Goal: Transaction & Acquisition: Purchase product/service

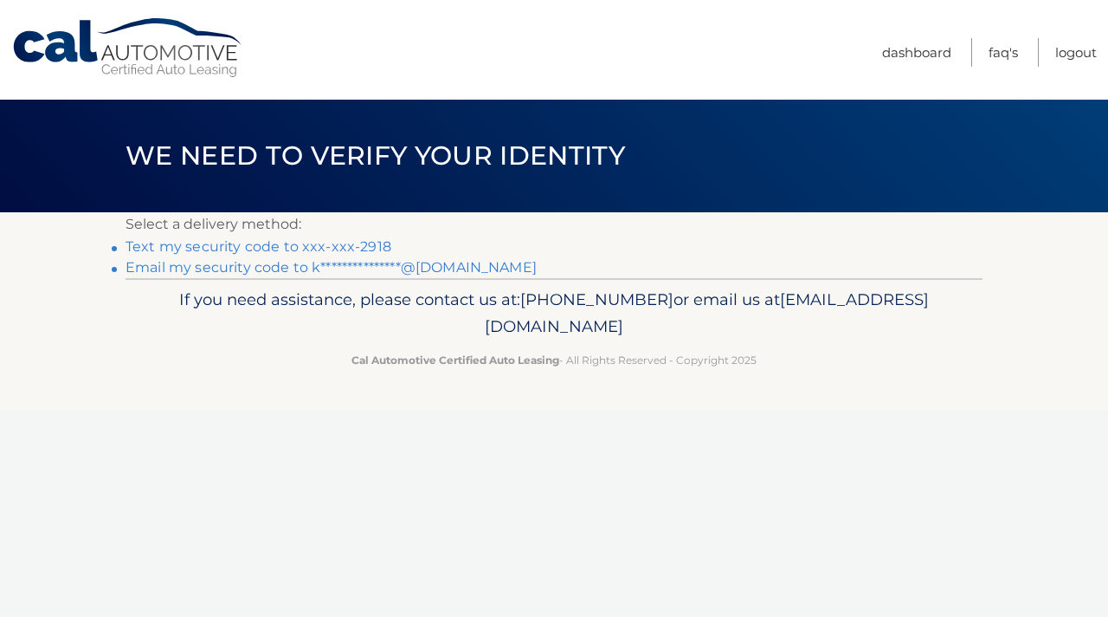
click at [372, 242] on link "Text my security code to xxx-xxx-2918" at bounding box center [259, 246] width 266 height 16
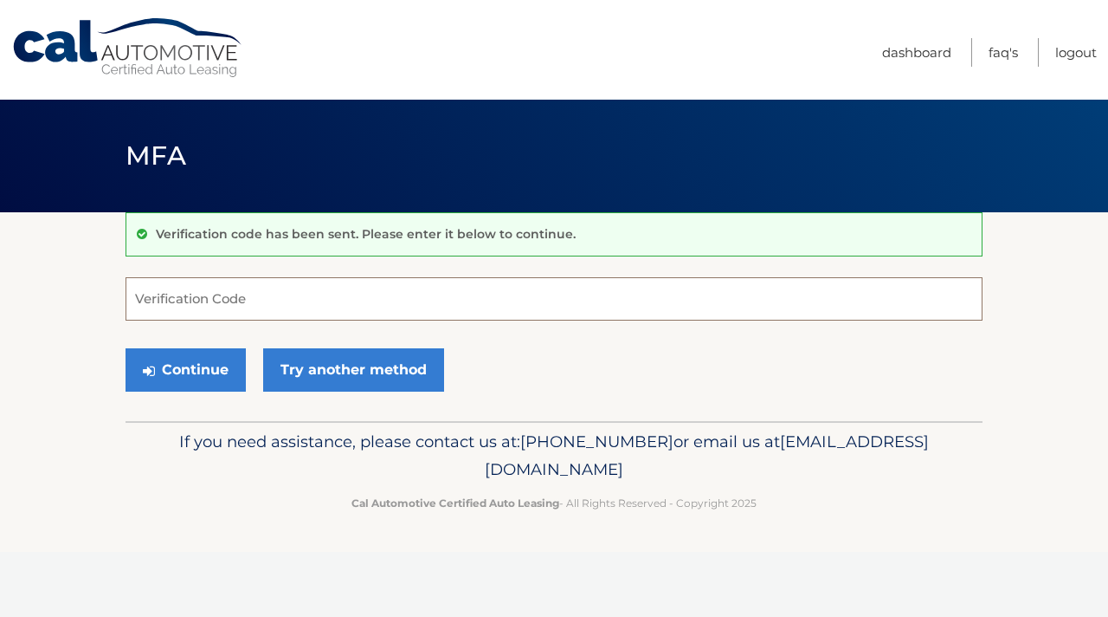
drag, startPoint x: 237, startPoint y: 302, endPoint x: 216, endPoint y: 234, distance: 71.5
click at [236, 302] on input "Verification Code" at bounding box center [554, 298] width 857 height 43
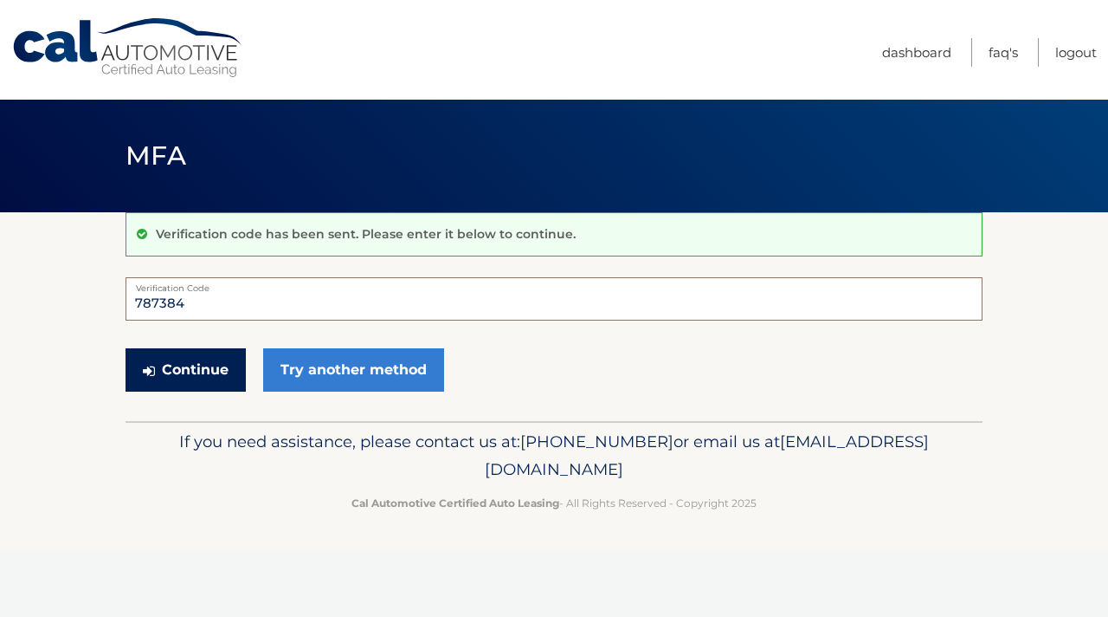
type input "787384"
click at [212, 375] on button "Continue" at bounding box center [186, 369] width 120 height 43
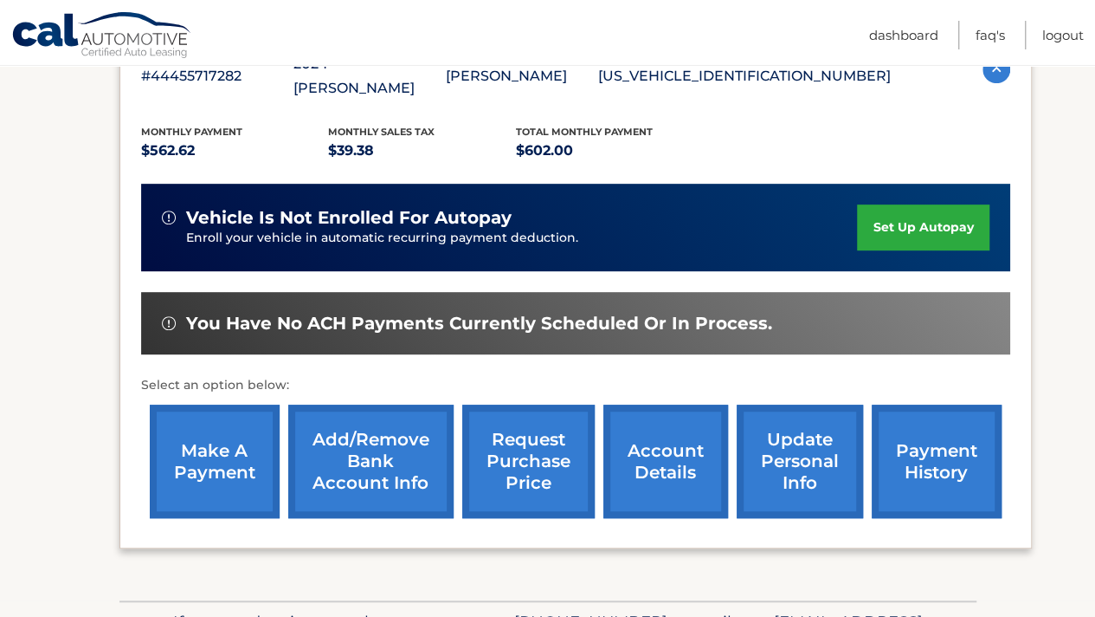
scroll to position [338, 0]
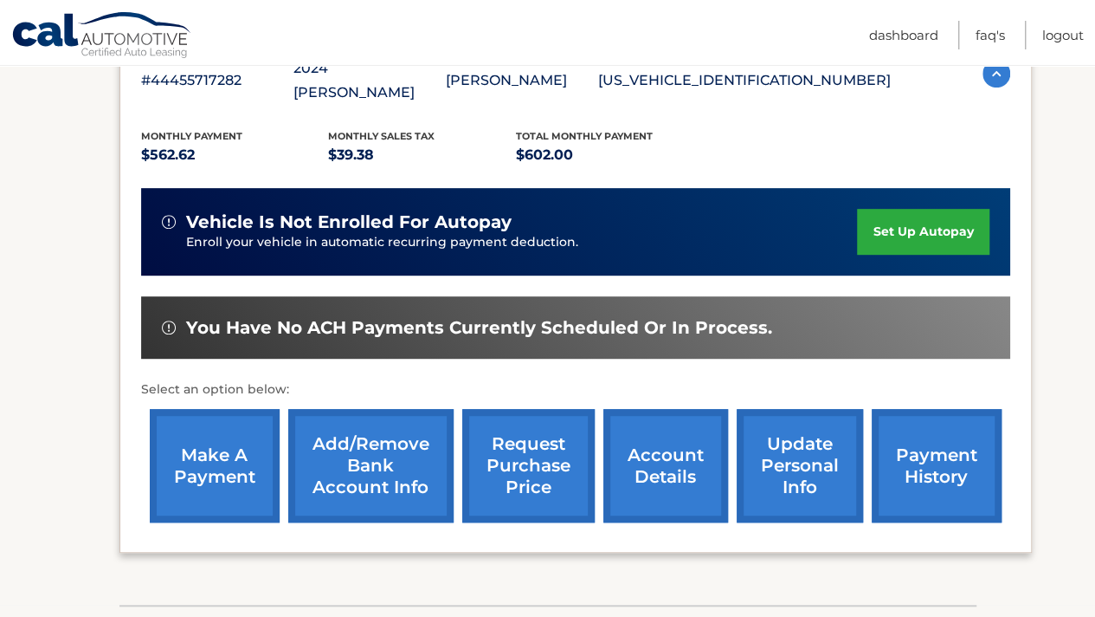
click at [216, 439] on link "make a payment" at bounding box center [215, 465] width 130 height 113
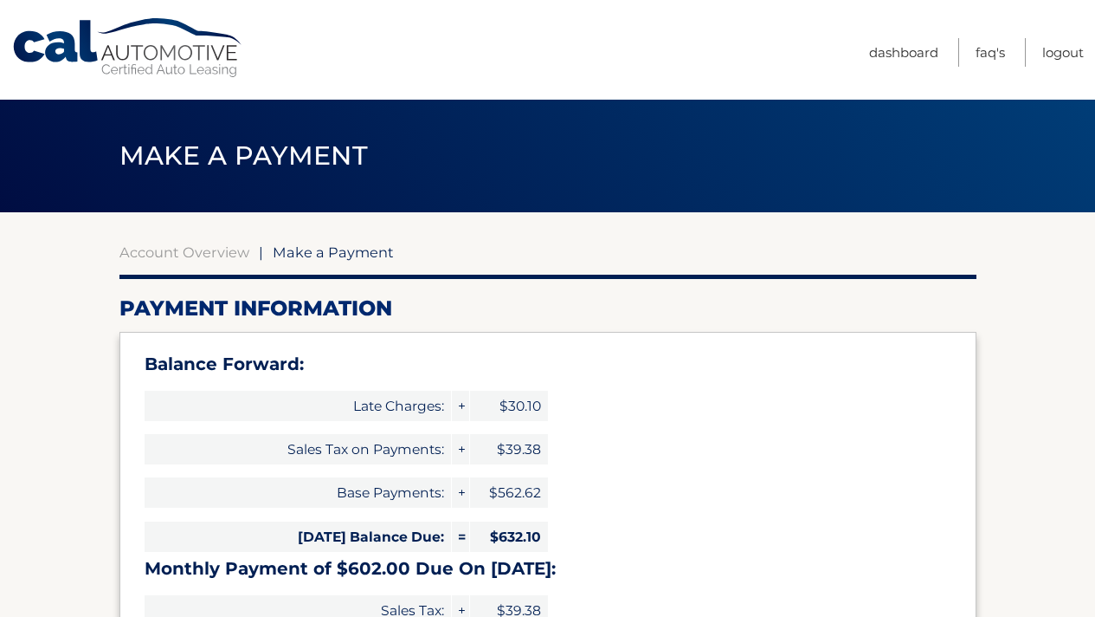
select select "YzA3YTViYmQtZjdiNy00ZGVlLTgxMzgtN2Q2OGQ0NTEyZGVl"
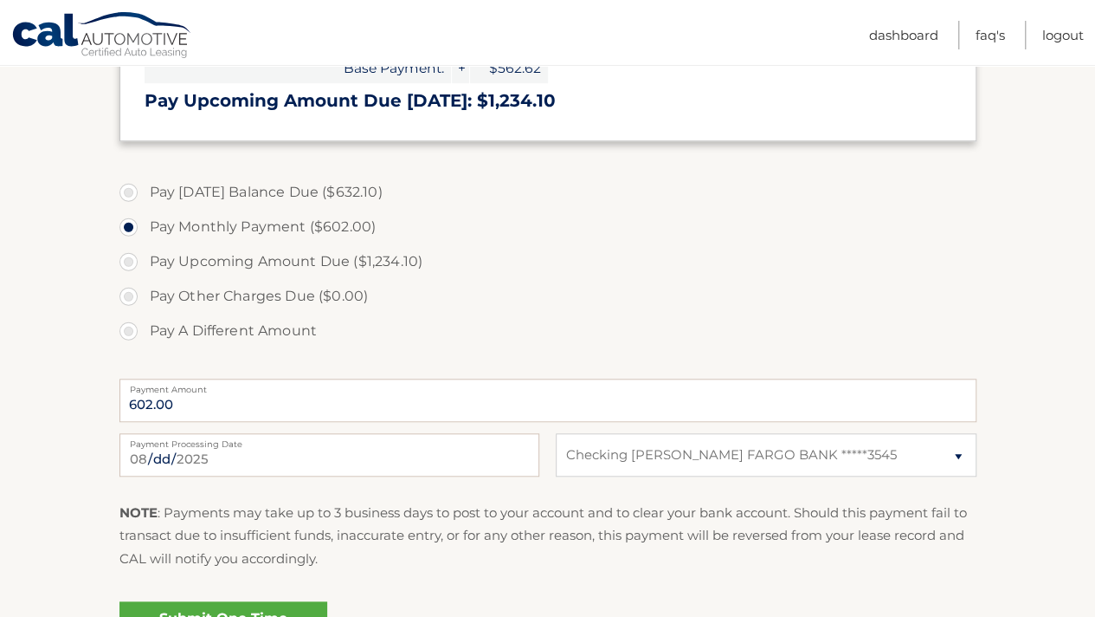
scroll to position [587, 0]
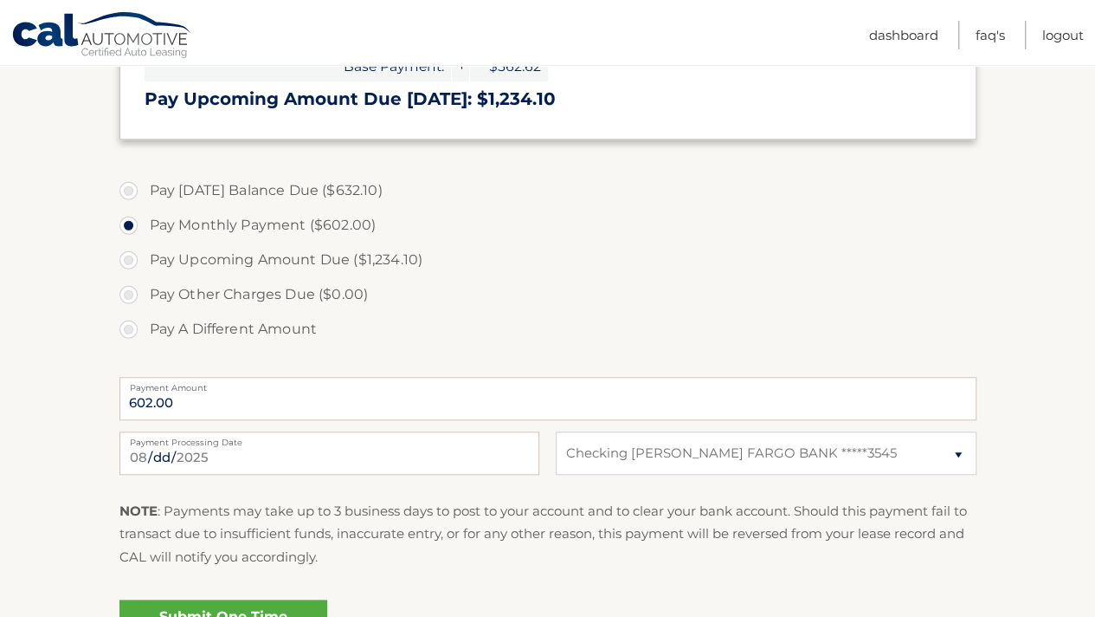
click at [131, 189] on label "Pay [DATE] Balance Due ($632.10)" at bounding box center [548, 190] width 857 height 35
click at [129, 190] on label "Pay [DATE] Balance Due ($632.10)" at bounding box center [548, 190] width 857 height 35
click at [129, 190] on input "Pay Today's Balance Due ($632.10)" at bounding box center [134, 187] width 17 height 28
radio input "true"
type input "632.10"
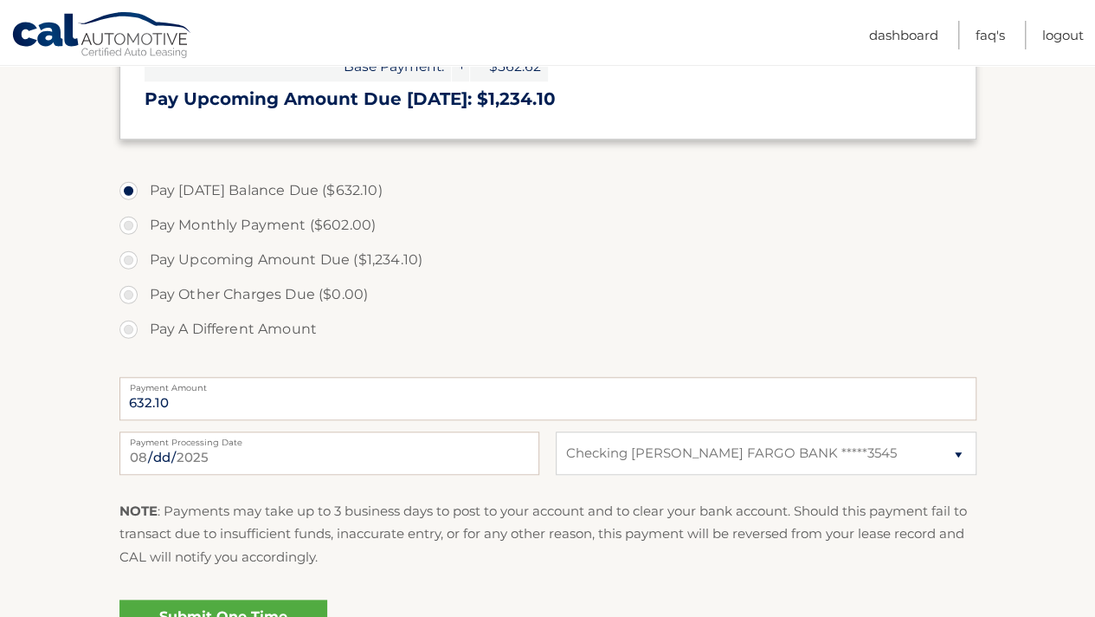
click at [129, 190] on label "Pay Today's Balance Due ($632.10)" at bounding box center [548, 190] width 857 height 35
click at [129, 190] on input "Pay Today's Balance Due ($632.10)" at bounding box center [134, 187] width 17 height 28
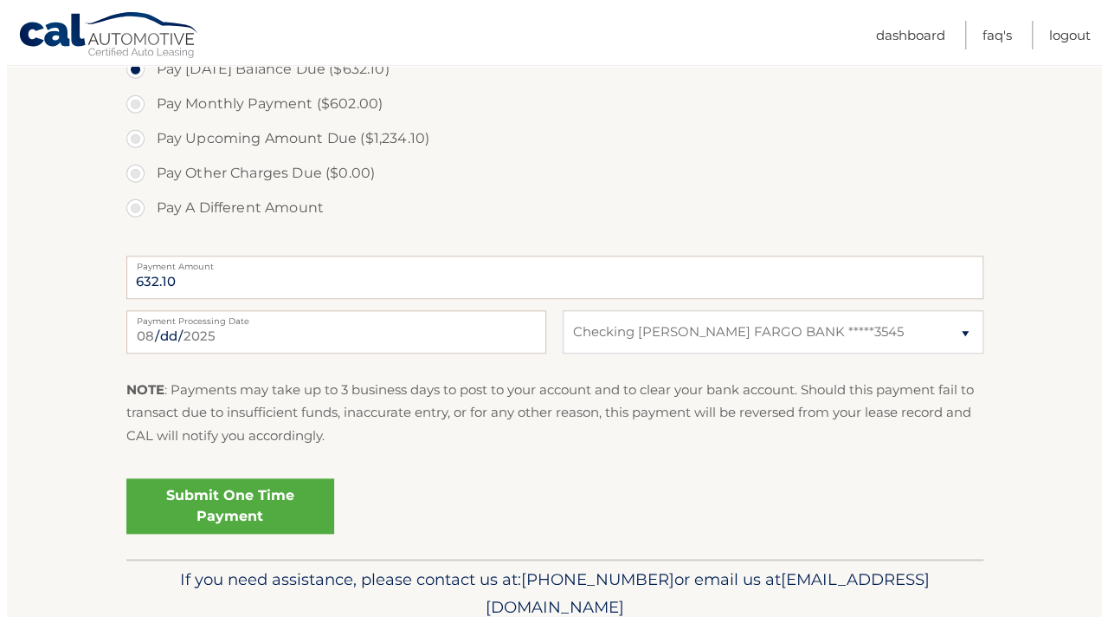
scroll to position [781, 0]
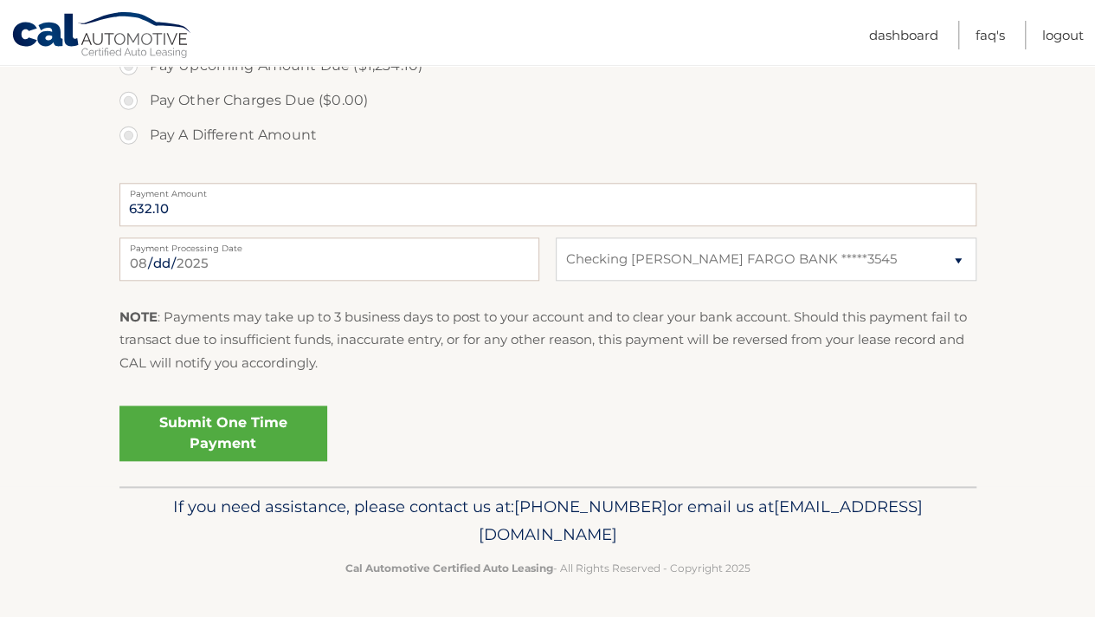
click at [243, 434] on link "Submit One Time Payment" at bounding box center [224, 432] width 208 height 55
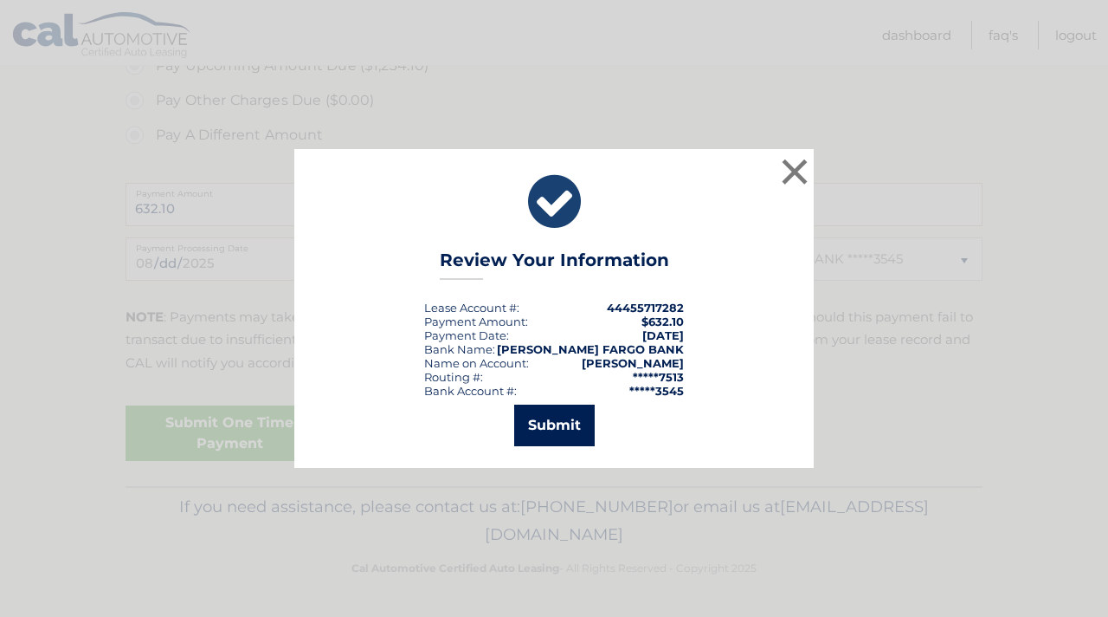
click at [584, 437] on button "Submit" at bounding box center [554, 425] width 81 height 42
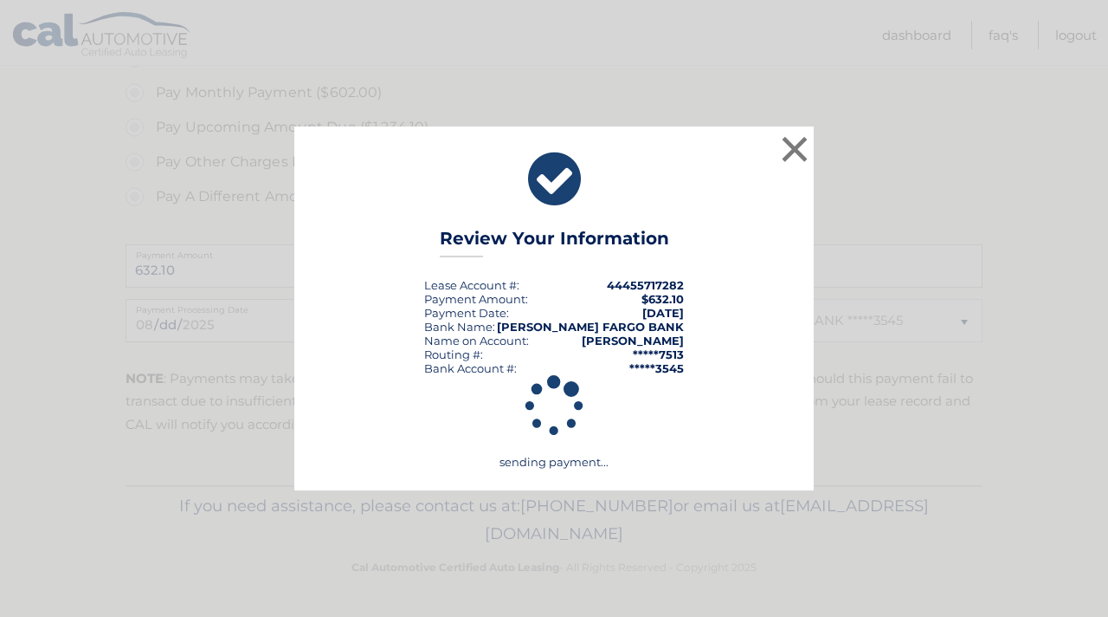
scroll to position [719, 0]
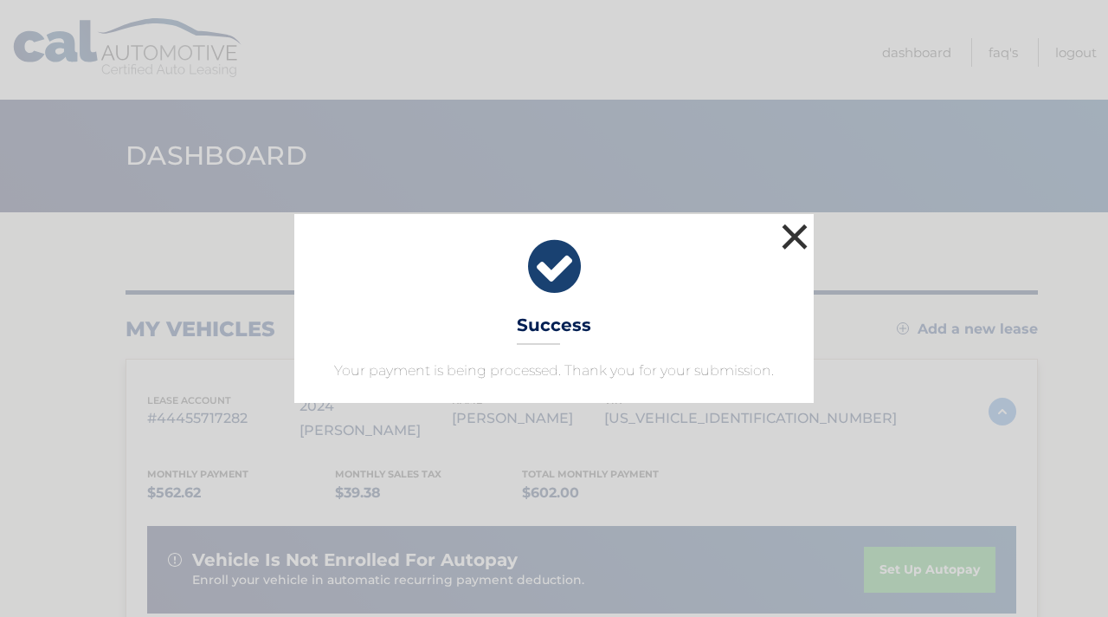
click at [786, 232] on button "×" at bounding box center [795, 236] width 35 height 35
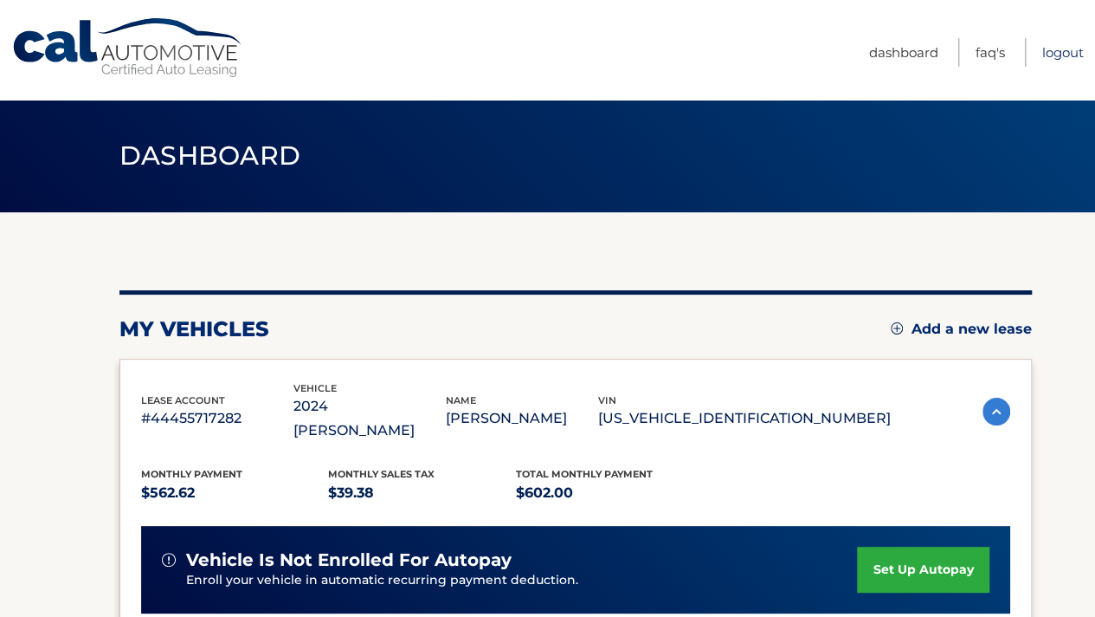
click at [1057, 48] on link "Logout" at bounding box center [1064, 52] width 42 height 29
